Goal: Book appointment/travel/reservation

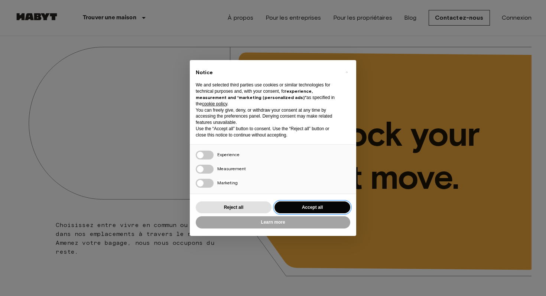
click at [290, 207] on button "Accept all" at bounding box center [312, 208] width 76 height 12
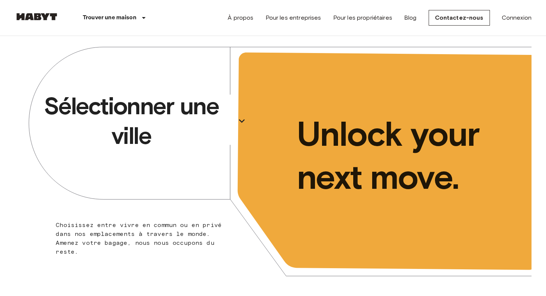
click at [143, 113] on p "Sélectionner une ville" at bounding box center [130, 120] width 203 height 59
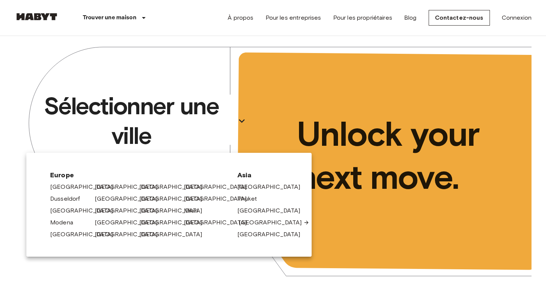
click at [249, 222] on link "[GEOGRAPHIC_DATA]" at bounding box center [274, 222] width 71 height 9
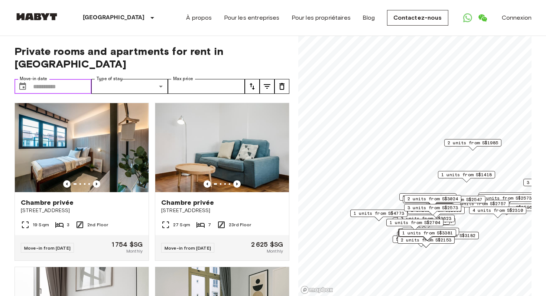
click at [44, 79] on input "Move-in date" at bounding box center [62, 86] width 58 height 15
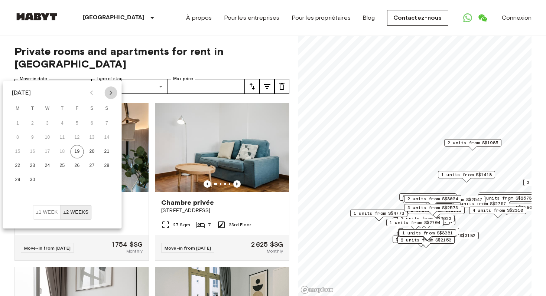
click at [111, 95] on icon "Next month" at bounding box center [111, 92] width 9 height 9
click at [92, 121] on button "1" at bounding box center [91, 123] width 13 height 13
type input "**********"
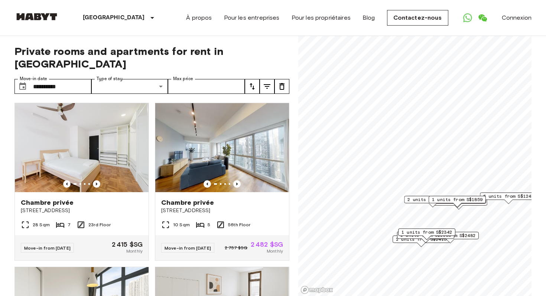
click at [106, 76] on label "Type of stay" at bounding box center [110, 79] width 26 height 6
click at [209, 79] on input "Max price" at bounding box center [206, 86] width 77 height 15
click at [63, 79] on input "**********" at bounding box center [62, 86] width 58 height 15
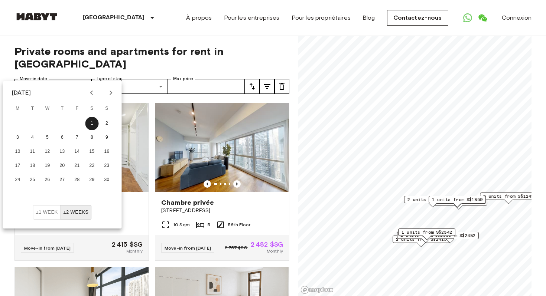
click at [272, 46] on span "Private rooms and apartments for rent in [GEOGRAPHIC_DATA]" at bounding box center [151, 57] width 275 height 25
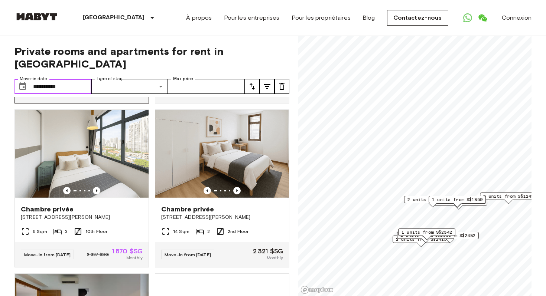
scroll to position [191, 0]
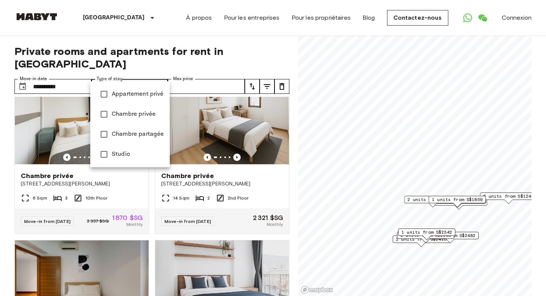
click at [115, 70] on div at bounding box center [273, 148] width 546 height 296
